Goal: Entertainment & Leisure: Consume media (video, audio)

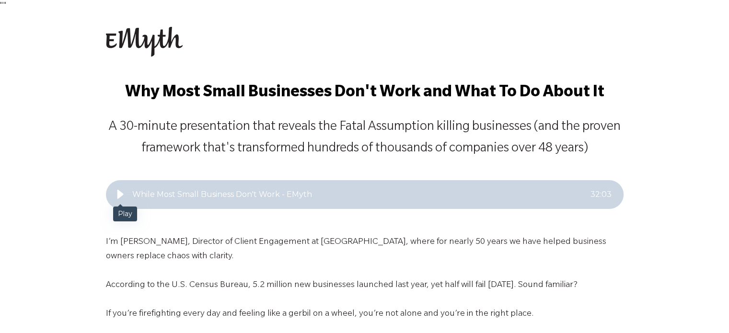
click at [119, 197] on icon "Play" at bounding box center [120, 194] width 6 height 9
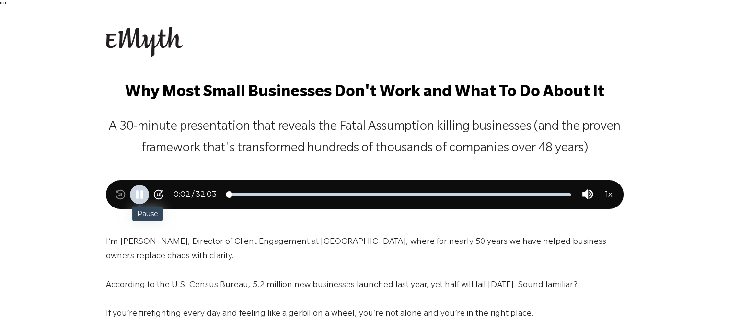
click at [270, 197] on div "Skip backward 15 seconds Pause Skip forward 15 seconds 0 : 02 / 32 : 03 00:00 /…" at bounding box center [365, 194] width 518 height 29
click at [287, 196] on div "Adjust position" at bounding box center [400, 194] width 342 height 3
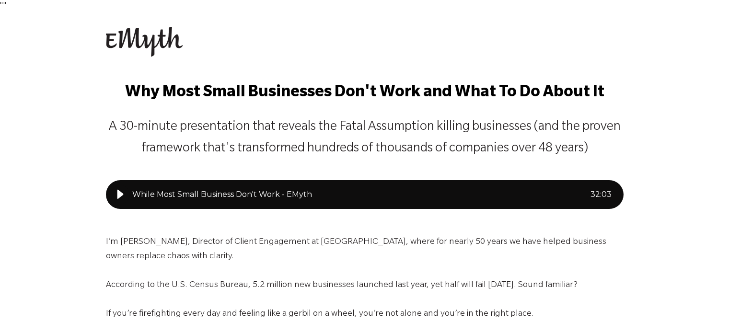
click at [288, 193] on div "While Most Small Business Don't Work - EMyth" at bounding box center [361, 195] width 458 height 12
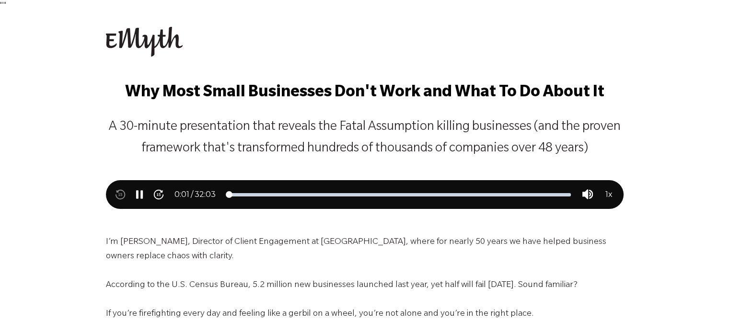
click at [358, 198] on div "Skip backward 15 seconds Pause Skip forward 15 seconds 0 : 01 / 32 : 03 00:00 /…" at bounding box center [365, 194] width 518 height 29
click at [366, 195] on div "Adjust position" at bounding box center [400, 194] width 342 height 3
click at [134, 192] on icon "Pause" at bounding box center [139, 194] width 11 height 11
